Goal: Task Accomplishment & Management: Manage account settings

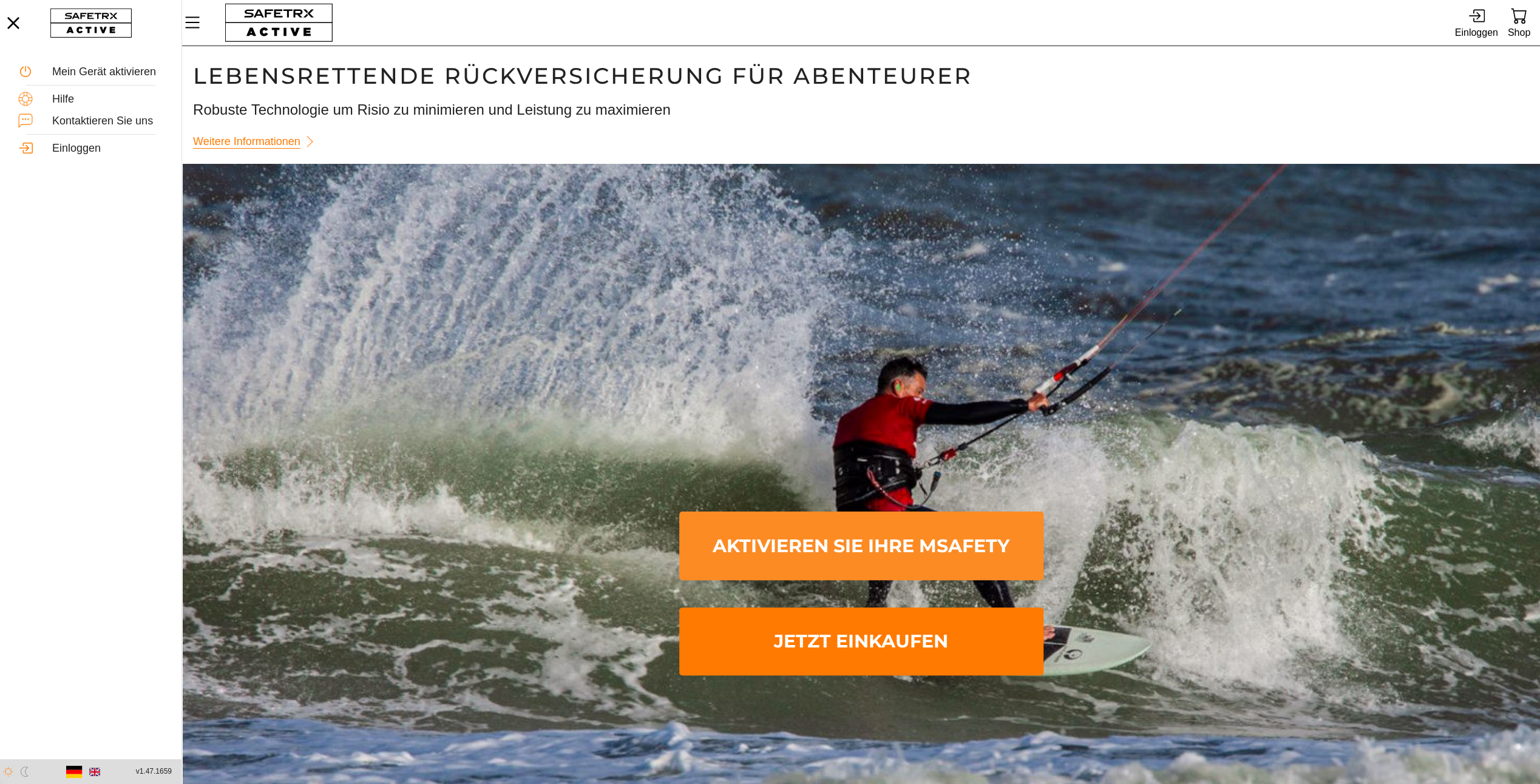
click at [867, 548] on span "Aktivieren Sie Ihre MSafety" at bounding box center [861, 545] width 345 height 64
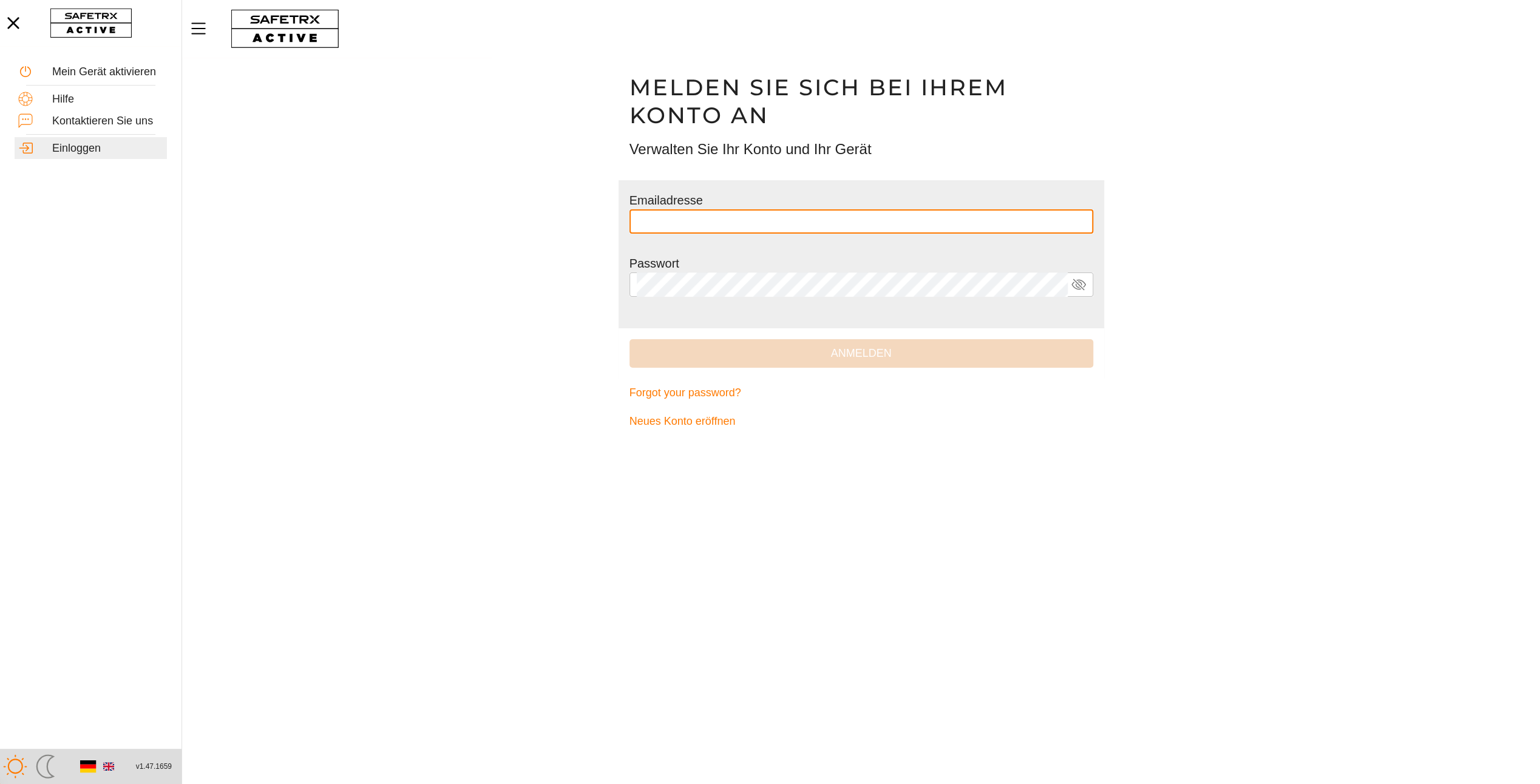
type input "**********"
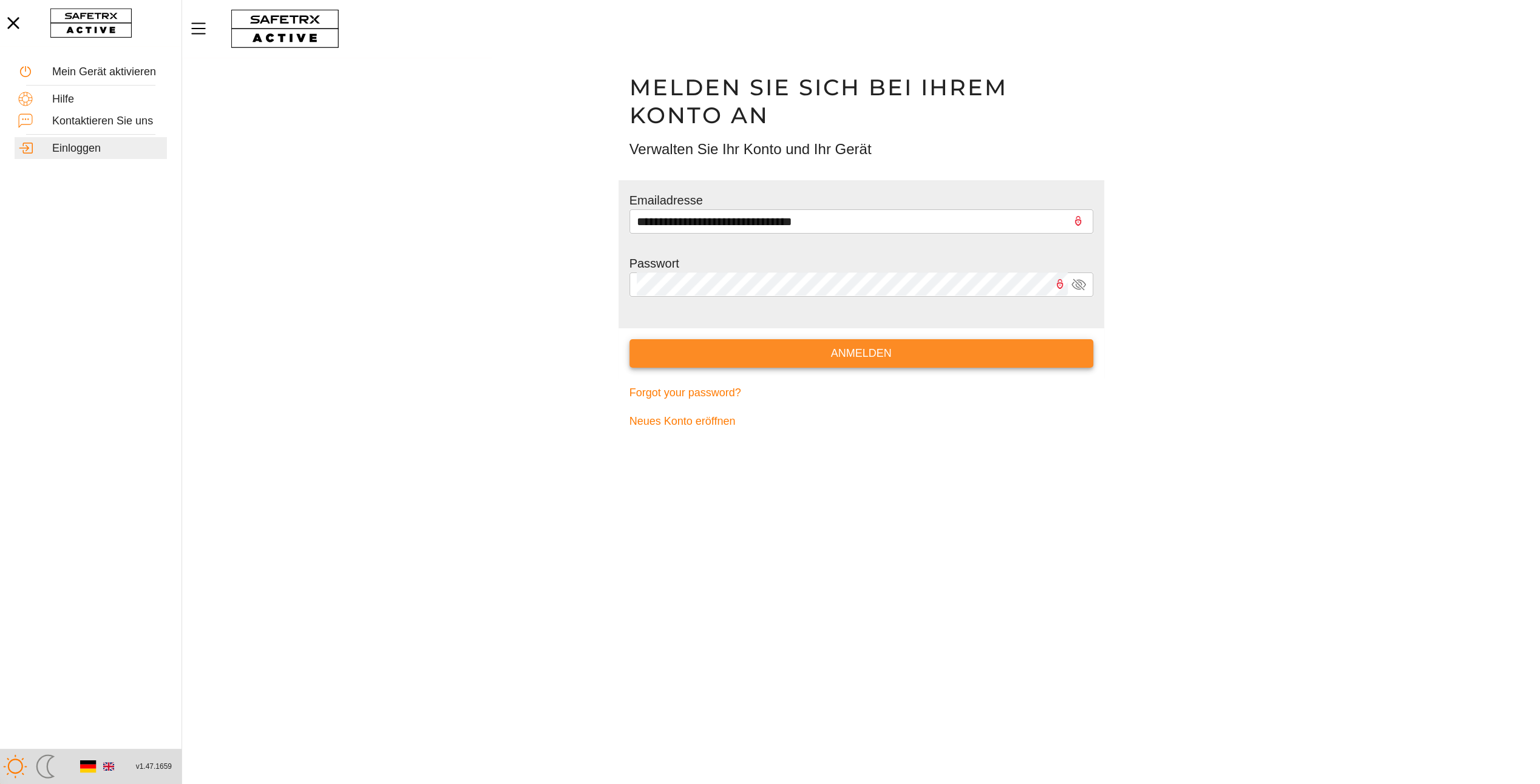
click at [863, 355] on span "Anmelden" at bounding box center [861, 353] width 444 height 19
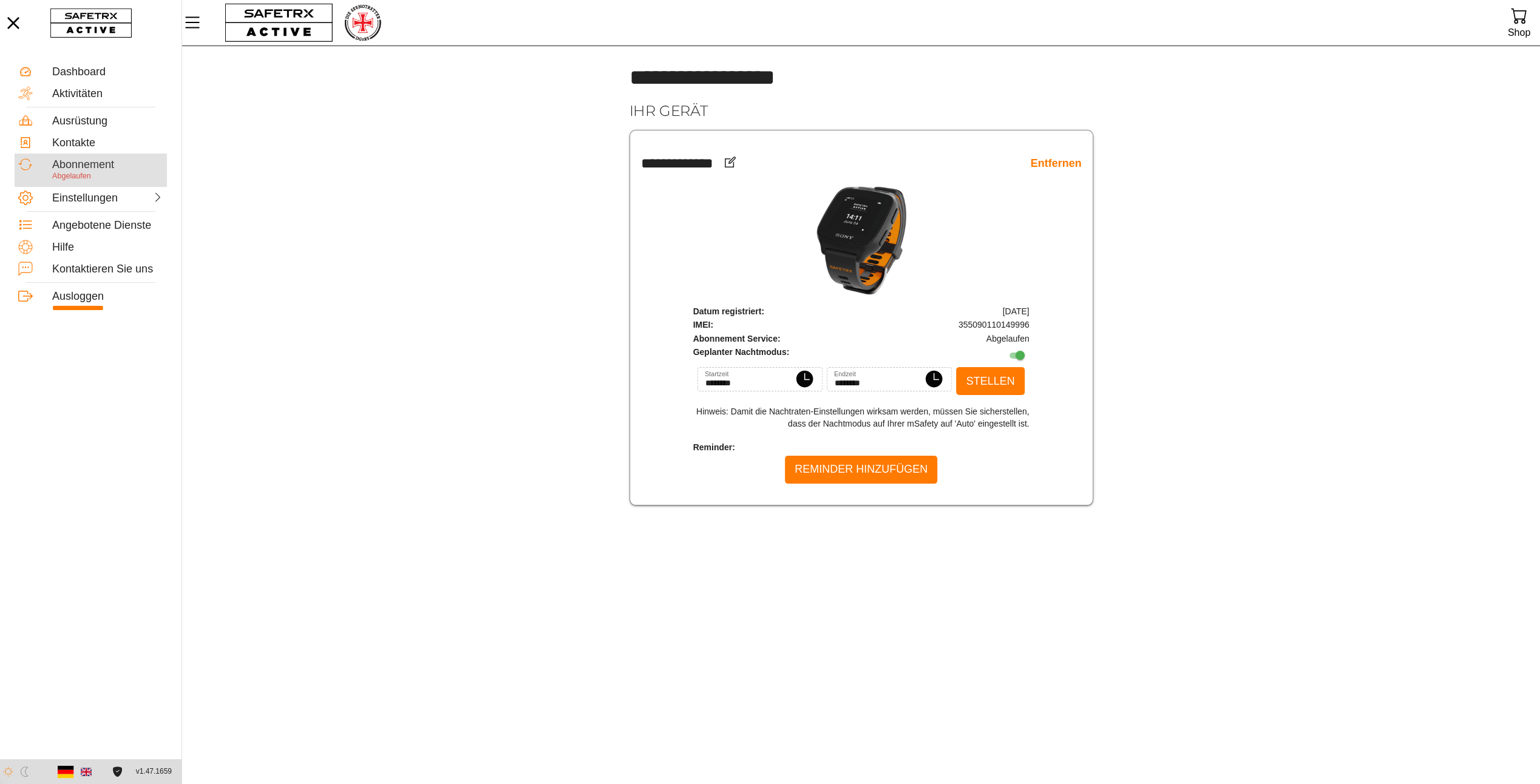
click at [90, 163] on div "Abonnement" at bounding box center [107, 165] width 111 height 14
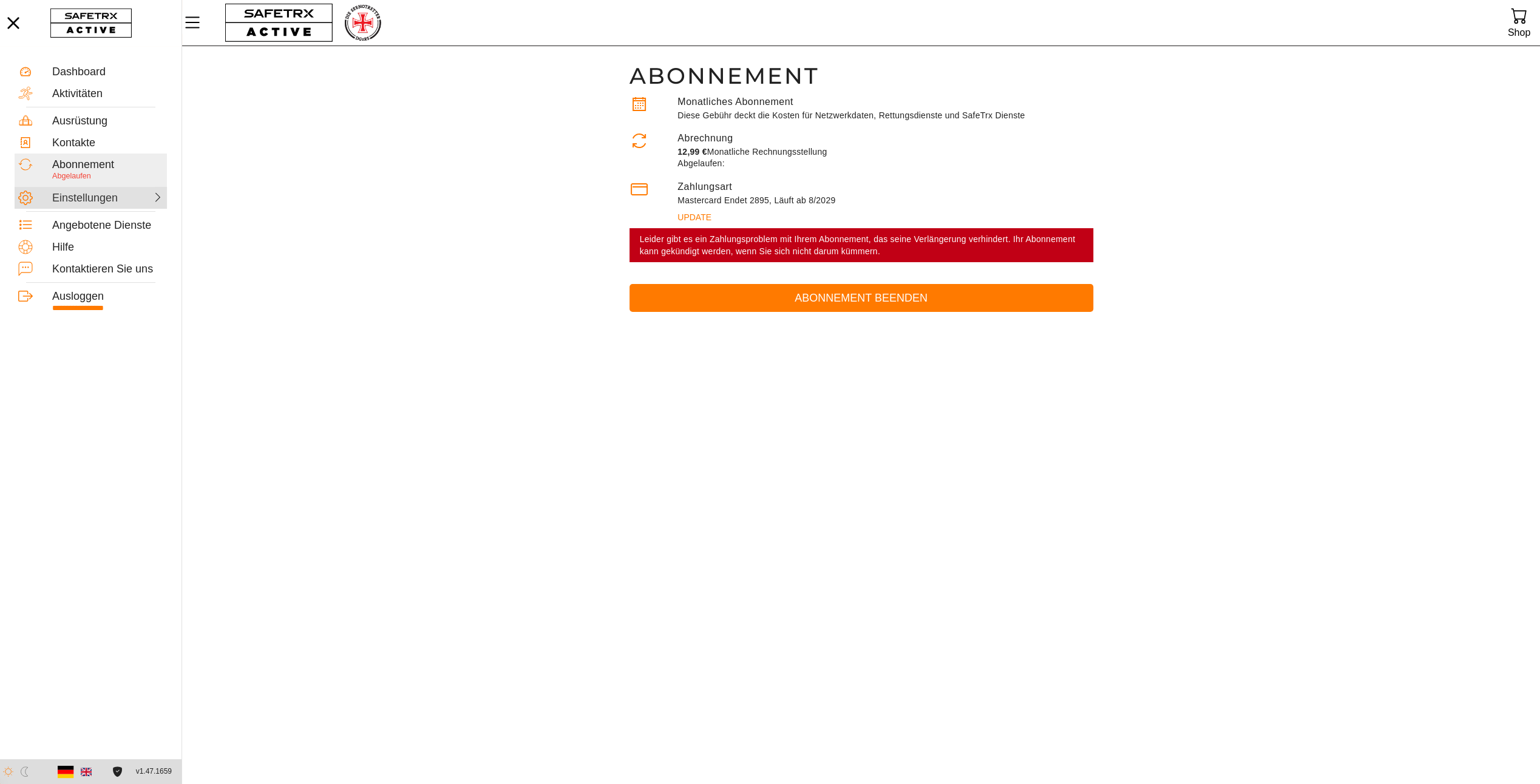
click at [154, 196] on icon at bounding box center [158, 197] width 11 height 11
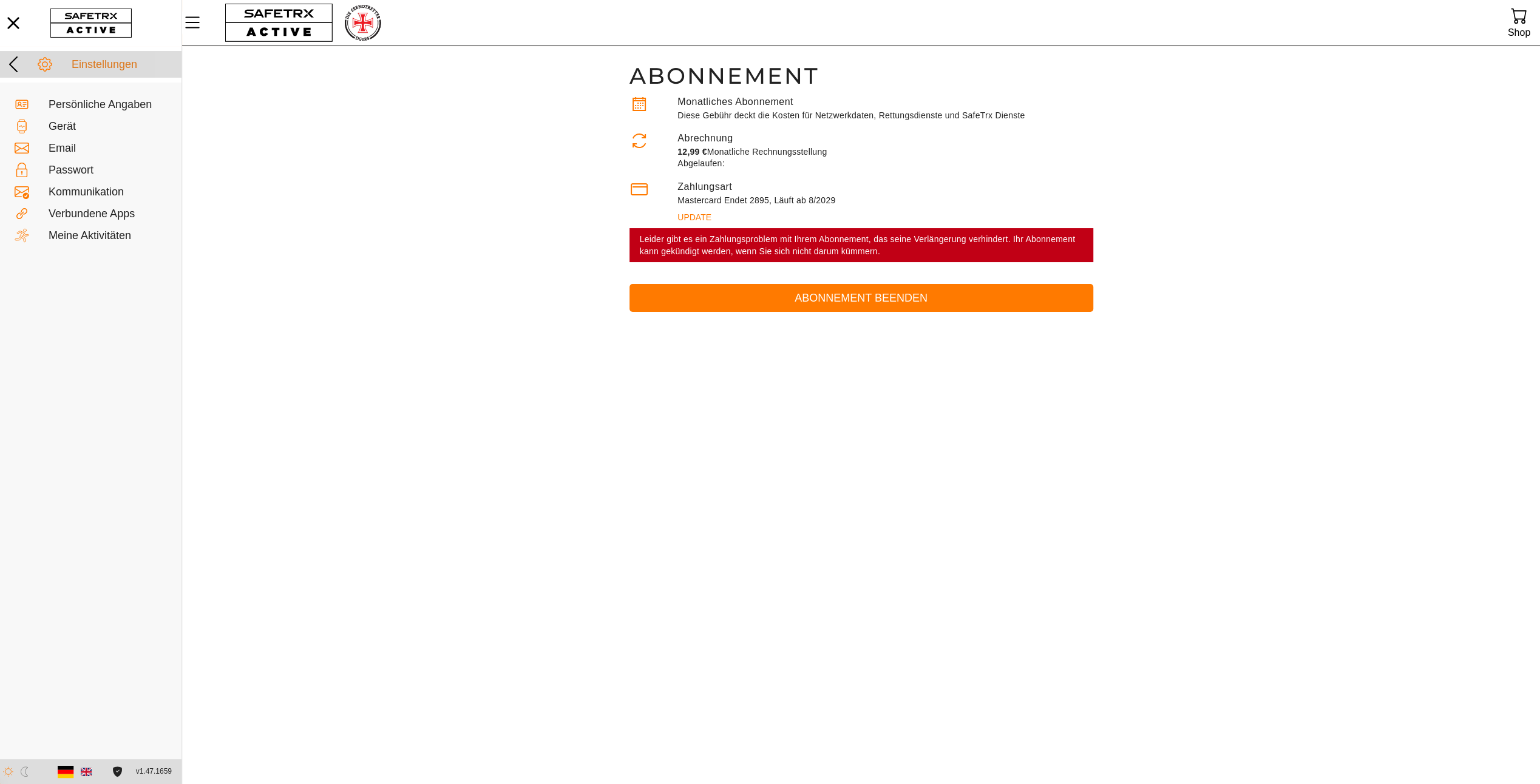
click at [17, 62] on icon at bounding box center [14, 65] width 20 height 20
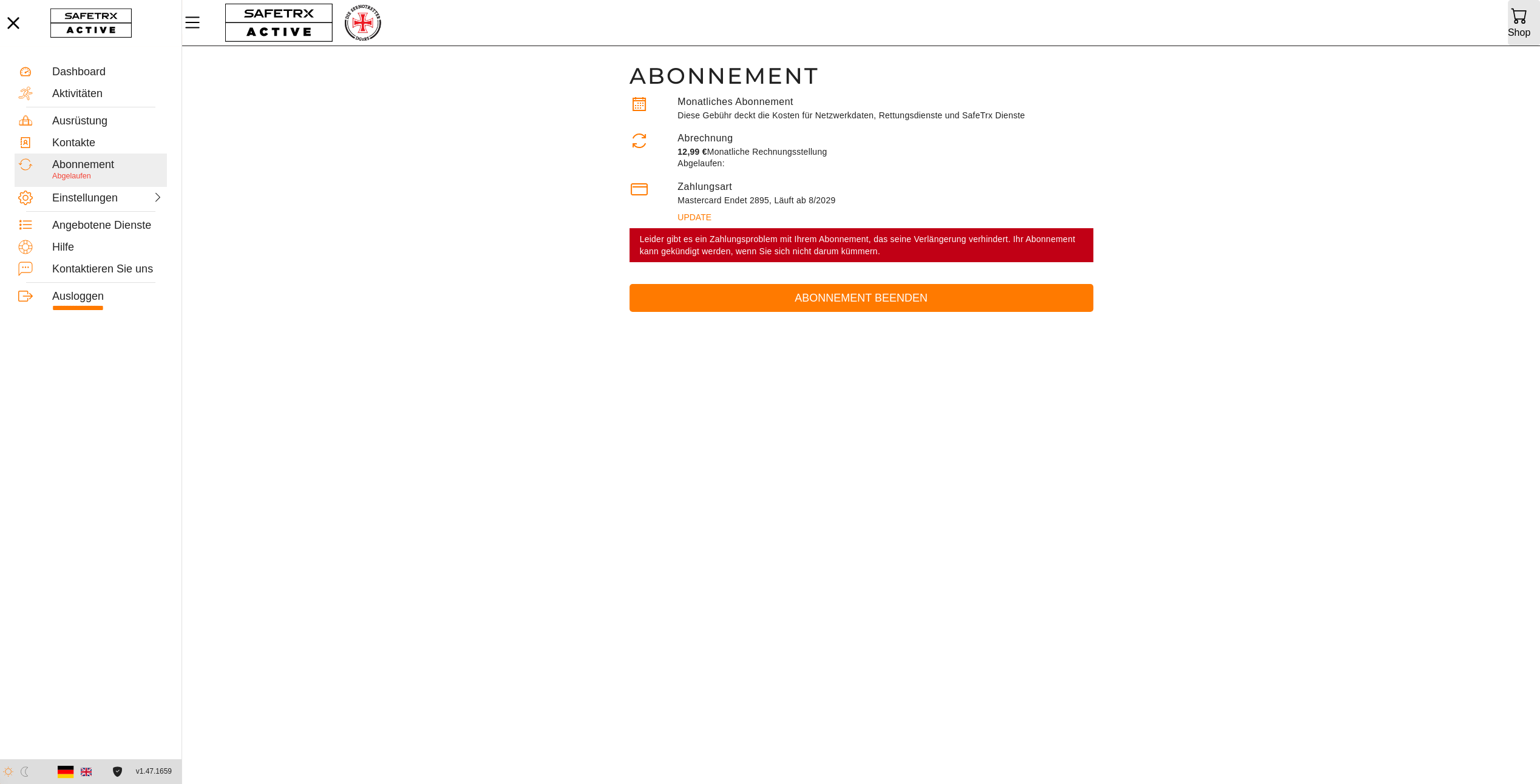
click at [1517, 24] on icon at bounding box center [1519, 16] width 17 height 17
